Goal: Share content: Share content

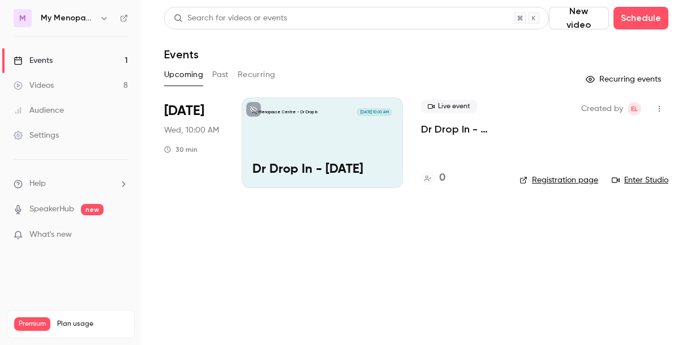
click at [36, 60] on div "Events" at bounding box center [33, 60] width 39 height 11
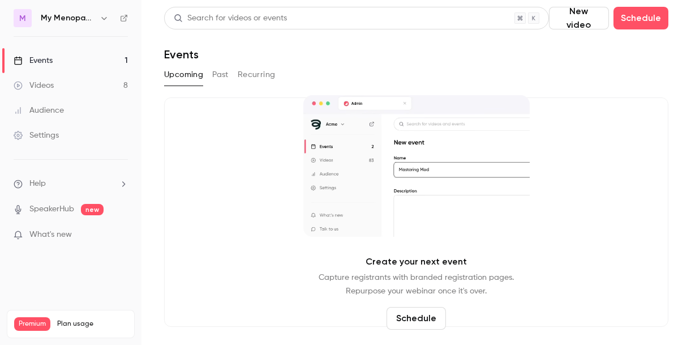
click at [218, 74] on button "Past" at bounding box center [220, 75] width 16 height 18
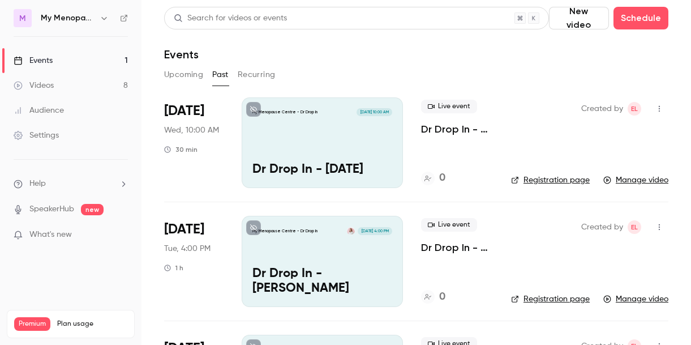
click at [659, 107] on icon "button" at bounding box center [659, 109] width 9 height 8
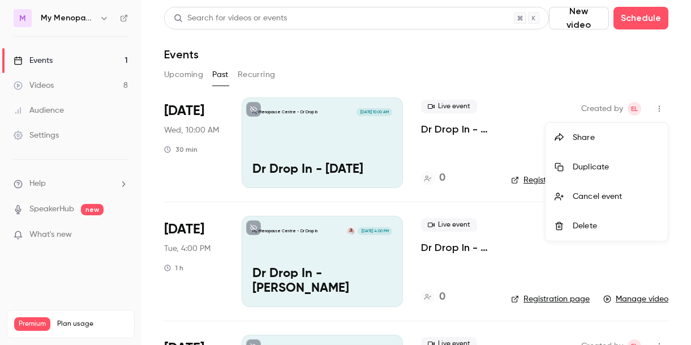
click at [585, 134] on div "Share" at bounding box center [616, 137] width 86 height 11
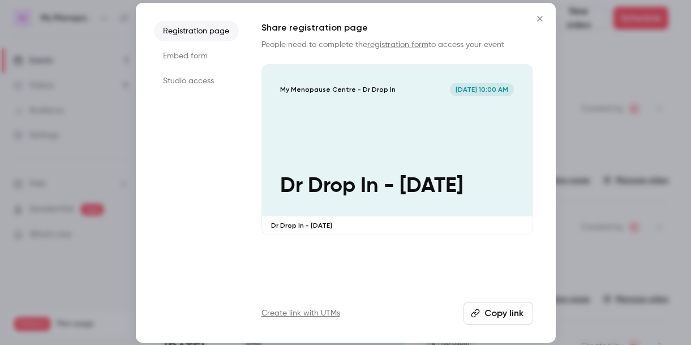
click at [537, 19] on icon "Close" at bounding box center [540, 18] width 14 height 9
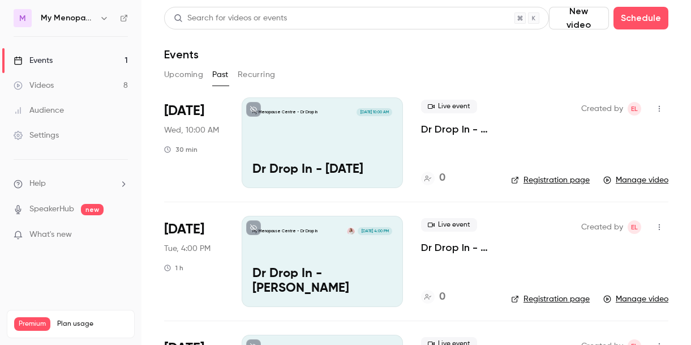
click at [358, 143] on div "My Menopause Centre - Dr Drop In [DATE] 10:00 AM Dr Drop In - [DATE]" at bounding box center [322, 142] width 161 height 91
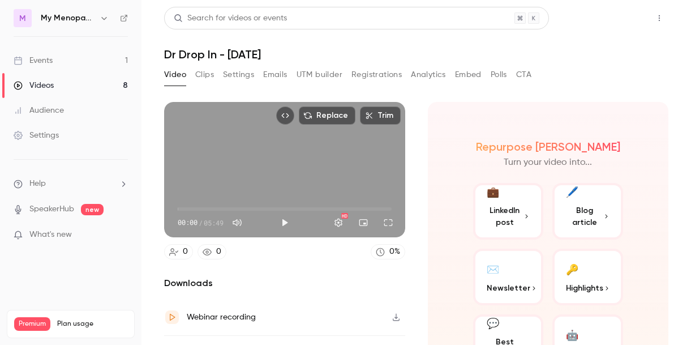
click at [618, 19] on button "Share" at bounding box center [619, 18] width 45 height 23
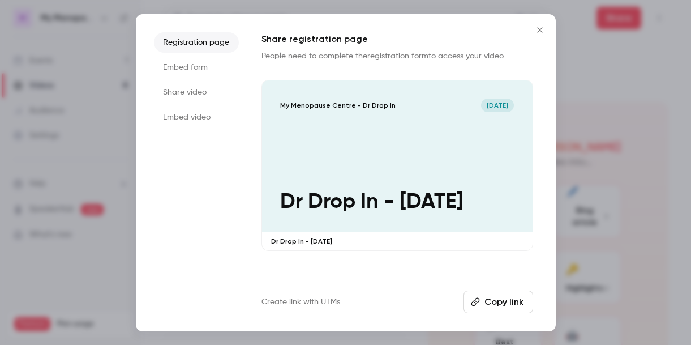
click at [186, 91] on li "Share video" at bounding box center [196, 92] width 85 height 20
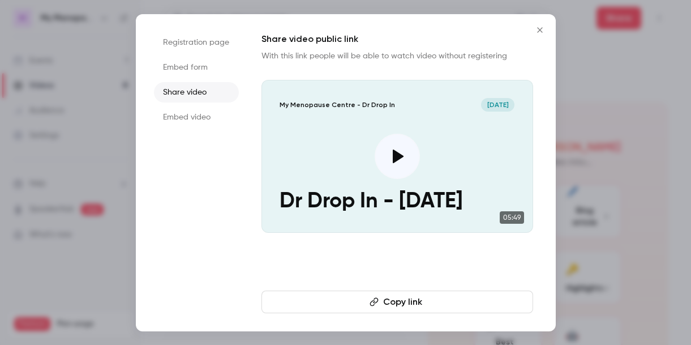
click at [393, 301] on button "Copy link" at bounding box center [398, 301] width 272 height 23
